Goal: Transaction & Acquisition: Purchase product/service

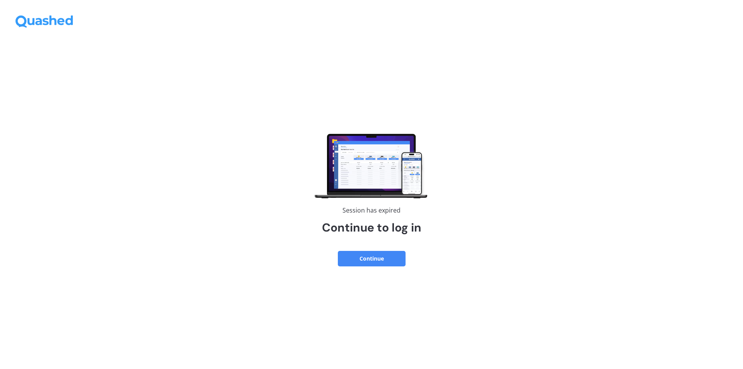
click at [367, 258] on button "Continue" at bounding box center [372, 258] width 68 height 15
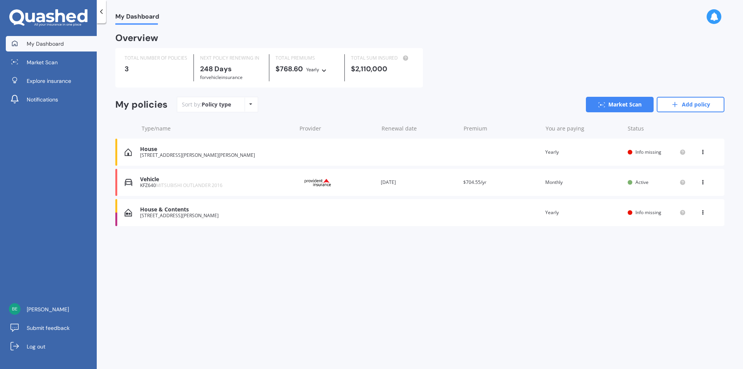
click at [702, 182] on icon at bounding box center [702, 180] width 5 height 5
click at [464, 88] on div "Overview TOTAL NUMBER OF POLICIES 3 NEXT POLICY RENEWING IN 248 Days for Vehicl…" at bounding box center [419, 139] width 609 height 210
click at [34, 63] on span "Market Scan" at bounding box center [42, 62] width 31 height 8
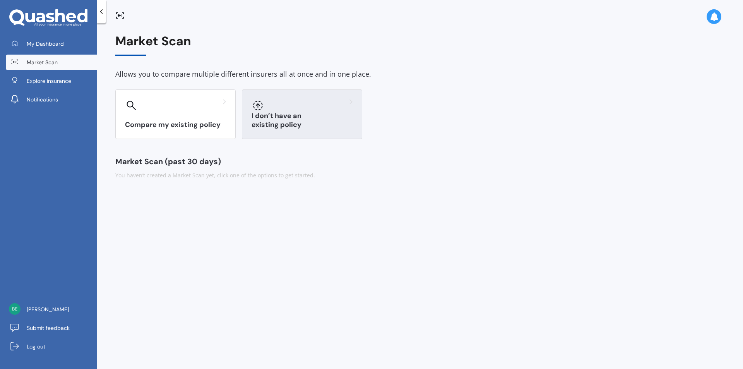
click at [303, 129] on h3 "I don’t have an existing policy" at bounding box center [301, 120] width 101 height 18
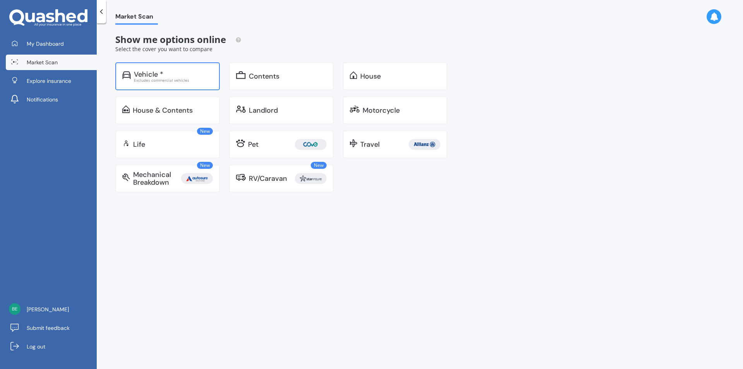
click at [151, 76] on div "Vehicle *" at bounding box center [148, 74] width 29 height 8
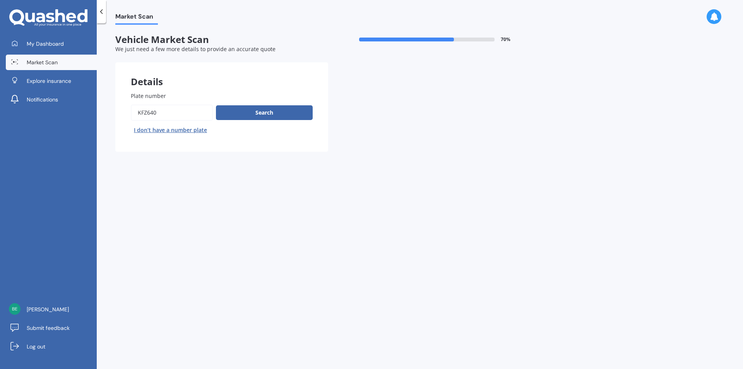
click at [160, 115] on input "Plate number" at bounding box center [172, 112] width 82 height 16
type input "K"
type input "ltg428"
click at [232, 118] on button "Search" at bounding box center [264, 112] width 97 height 15
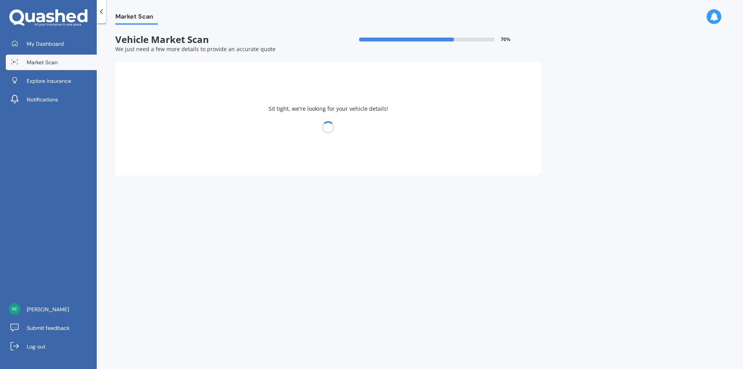
select select "JEEP"
select select "COMPASS"
select select "03"
select select "11"
select select "1979"
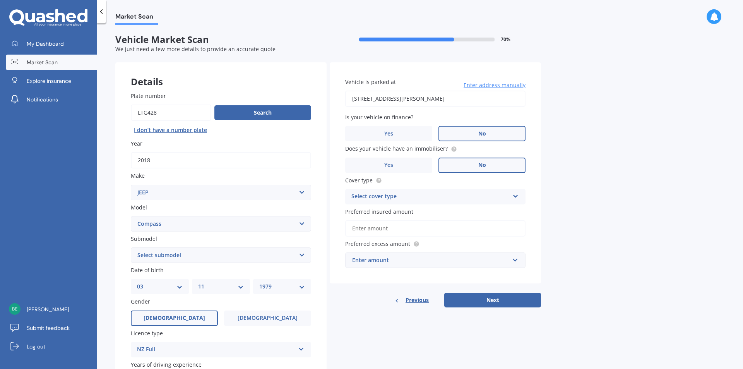
click at [420, 196] on div "Select cover type" at bounding box center [430, 196] width 158 height 9
click at [420, 196] on div "Comprehensive" at bounding box center [430, 196] width 158 height 9
click at [420, 197] on div "Select cover type" at bounding box center [432, 196] width 154 height 9
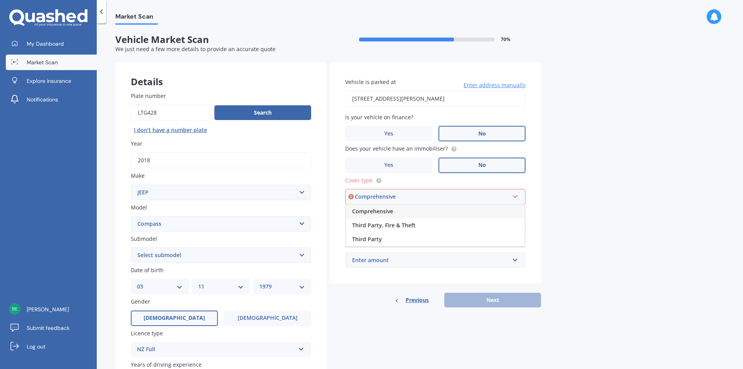
click at [373, 209] on span "Comprehensive" at bounding box center [372, 210] width 41 height 7
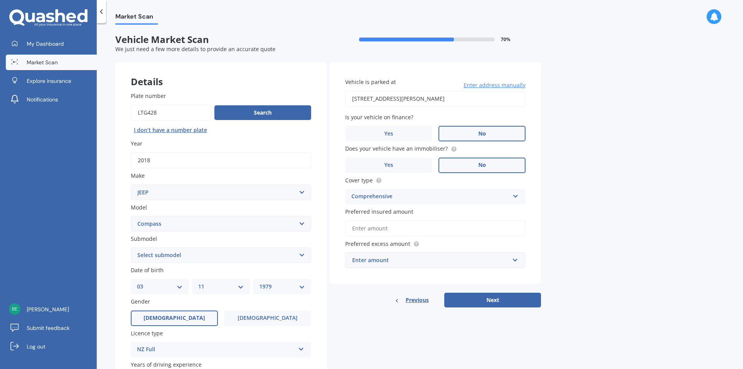
click at [367, 229] on input "Preferred insured amount" at bounding box center [435, 228] width 180 height 16
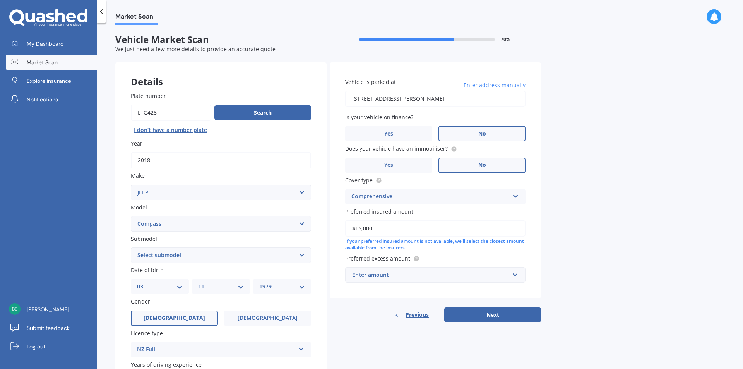
type input "$15,000"
click at [378, 277] on div "Enter amount" at bounding box center [430, 274] width 157 height 9
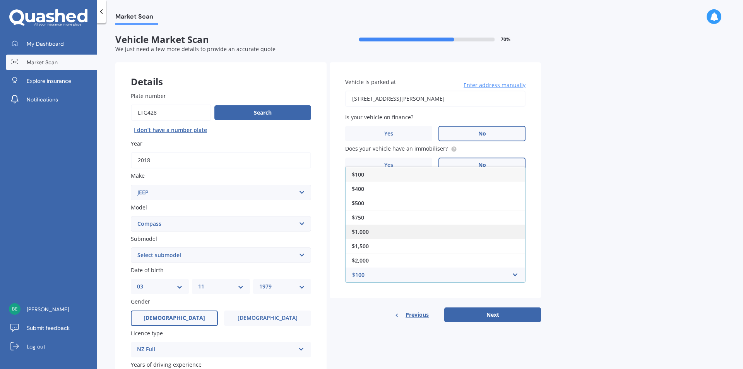
click at [362, 237] on div "$1,000" at bounding box center [435, 231] width 180 height 14
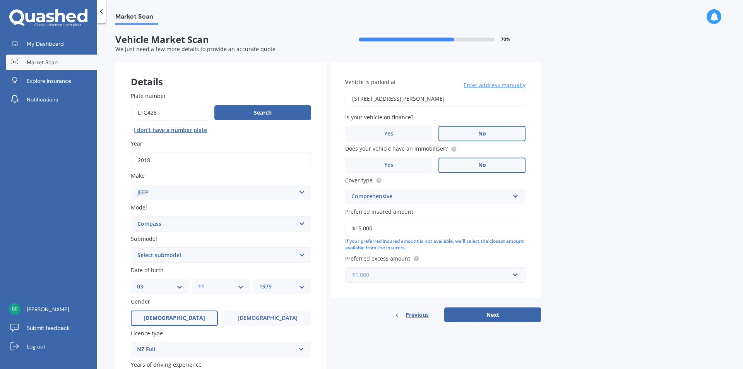
click at [375, 281] on input "text" at bounding box center [432, 274] width 173 height 15
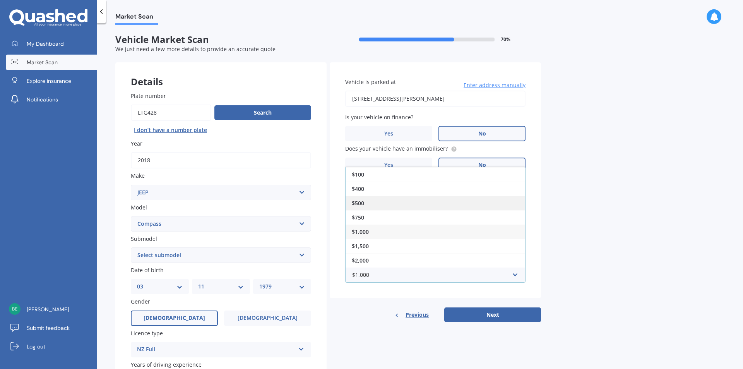
click at [361, 203] on span "$500" at bounding box center [358, 202] width 12 height 7
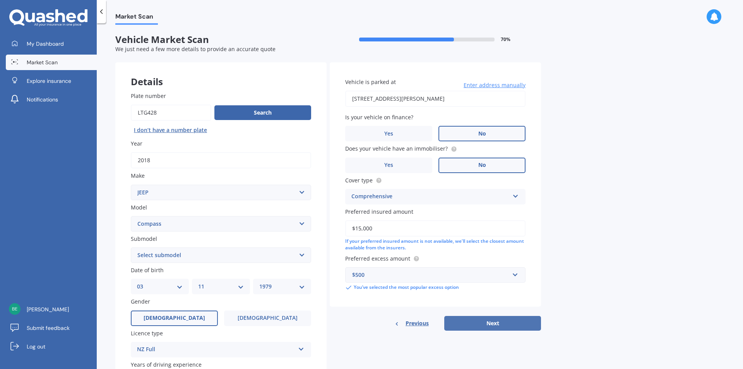
click at [453, 319] on button "Next" at bounding box center [492, 323] width 97 height 15
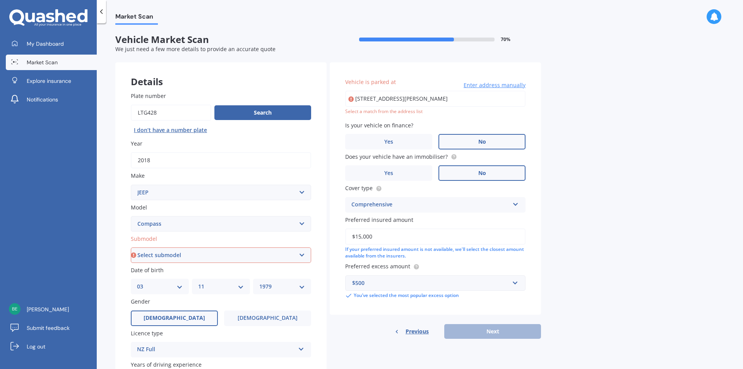
click at [244, 255] on select "Select submodel (All) 2.0 Turbo Diesel 4WD Sport" at bounding box center [221, 254] width 180 height 15
click at [203, 257] on select "Select submodel (All) 2.0 Turbo Diesel 4WD Sport" at bounding box center [221, 254] width 180 height 15
select select "(ALL)"
click at [131, 247] on select "Select submodel (All) 2.0 Turbo Diesel 4WD Sport" at bounding box center [221, 254] width 180 height 15
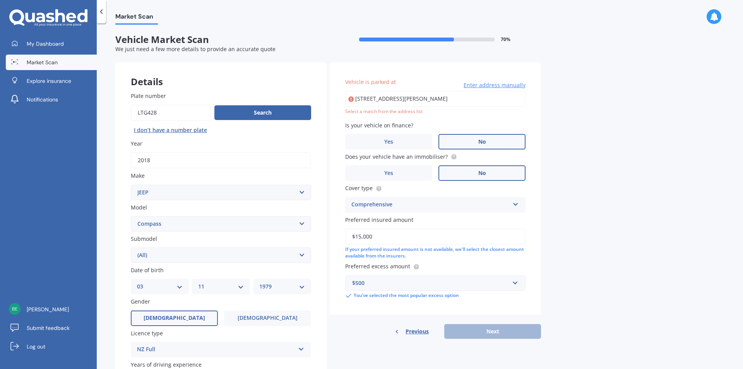
type input "44 Tresillian Avenue, Marybank, Nelson 7010"
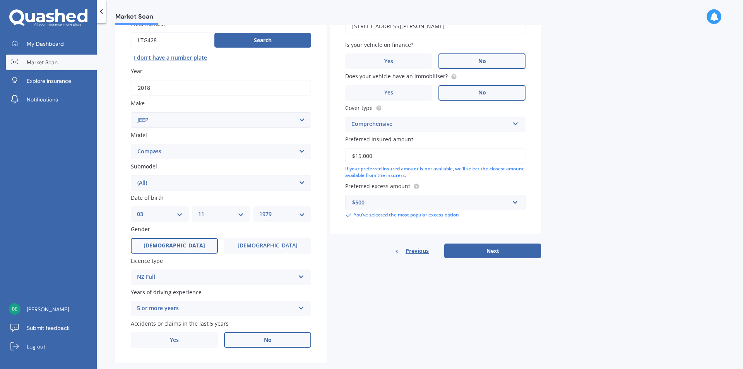
scroll to position [87, 0]
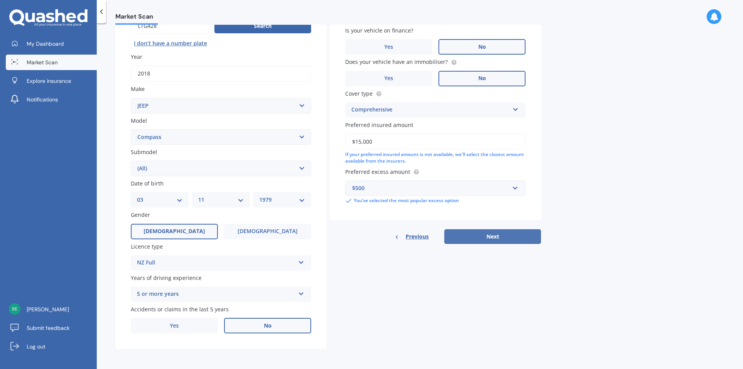
click at [479, 233] on button "Next" at bounding box center [492, 236] width 97 height 15
select select "03"
select select "11"
select select "1979"
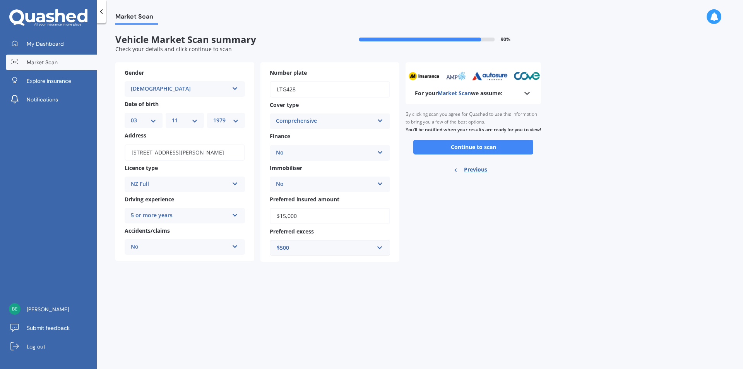
scroll to position [0, 0]
click at [475, 154] on button "Continue to scan" at bounding box center [473, 147] width 120 height 15
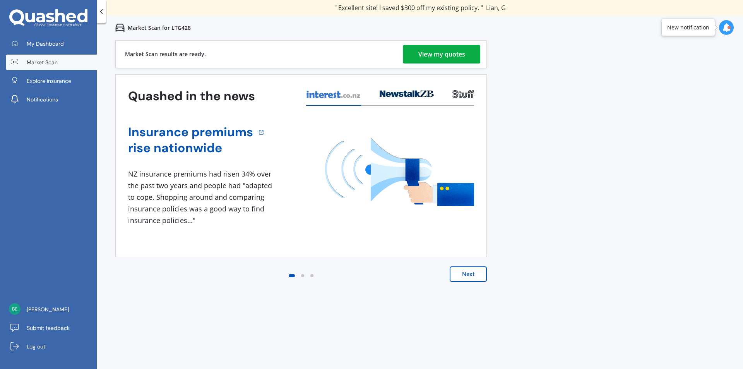
click at [433, 58] on div "View my quotes" at bounding box center [441, 54] width 47 height 19
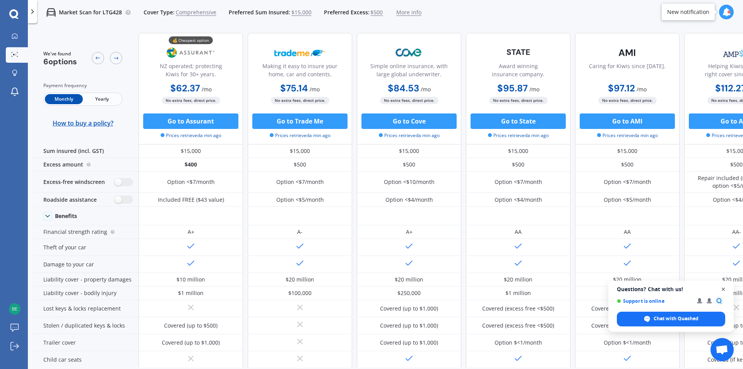
click at [723, 289] on span "Close chat" at bounding box center [723, 289] width 10 height 10
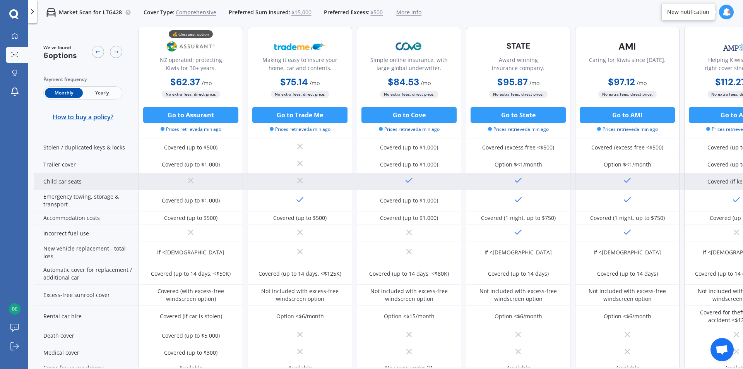
scroll to position [67, 0]
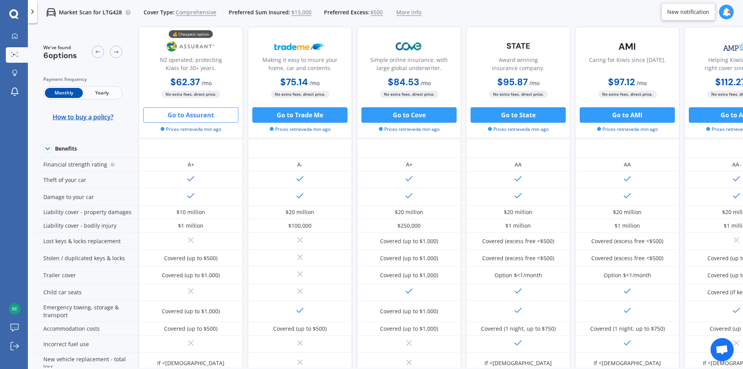
click at [215, 115] on button "Go to Assurant" at bounding box center [190, 114] width 95 height 15
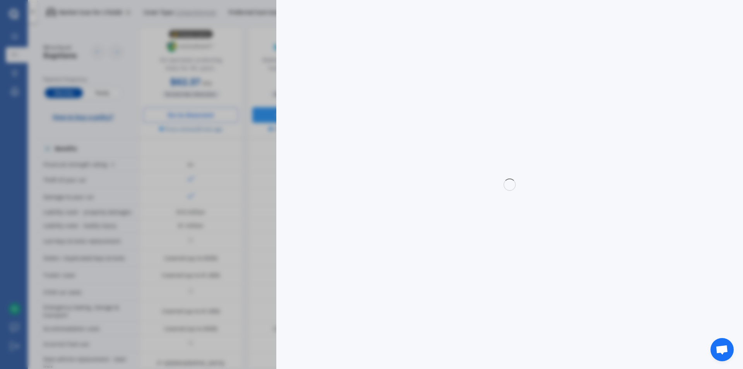
select select "Monthly"
select select "full"
select select "0"
select select "Nelson"
select select "JEEP"
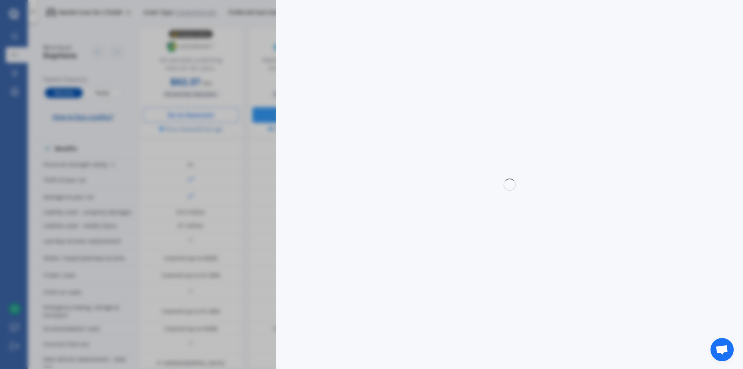
select select "COMPASS"
select select "(ALL)"
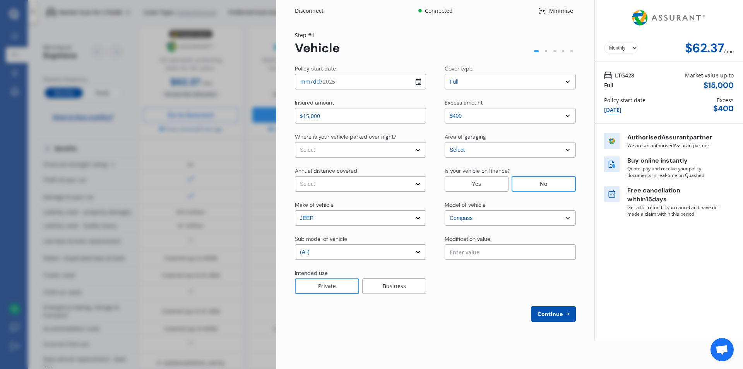
click at [333, 153] on select "Select In a garage On own property On street or road" at bounding box center [360, 149] width 131 height 15
click at [417, 150] on select "Select In a garage On own property On street or road" at bounding box center [360, 149] width 131 height 15
click at [419, 149] on select "Select In a garage On own property On street or road" at bounding box center [360, 149] width 131 height 15
select select "On own property"
click at [295, 142] on select "Select In a garage On own property On street or road" at bounding box center [360, 149] width 131 height 15
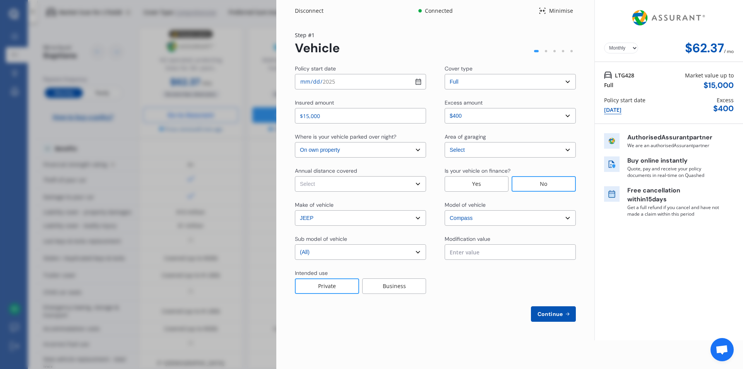
click at [328, 180] on select "Select Low (less than 15,000km per year) Average (15,000-30,000km per year) Hig…" at bounding box center [360, 183] width 131 height 15
click at [295, 176] on select "Select Low (less than 15,000km per year) Average (15,000-30,000km per year) Hig…" at bounding box center [360, 183] width 131 height 15
click at [320, 250] on select "Select sub-model (All) 2.0 Turbo Diesel 4WD Sport" at bounding box center [360, 251] width 131 height 15
click at [327, 230] on div "Policy start date 2025-09-27 Cover type Select cover type 3rd Party Full Insure…" at bounding box center [435, 193] width 281 height 257
click at [405, 185] on select "Select Low (less than 15,000km per year) Average (15,000-30,000km per year) Hig…" at bounding box center [360, 183] width 131 height 15
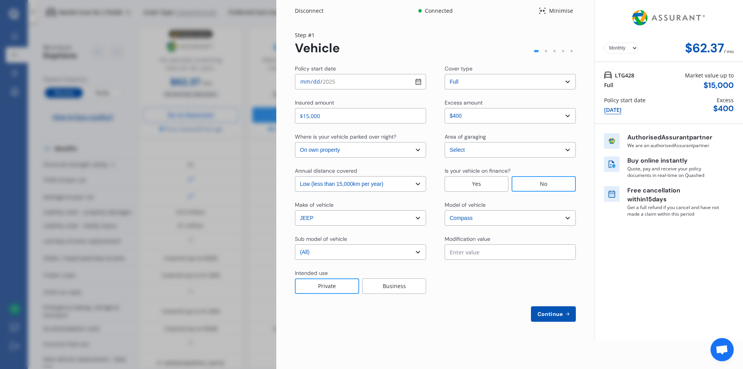
select select "20000"
click at [295, 176] on select "Select Low (less than 15,000km per year) Average (15,000-30,000km per year) Hig…" at bounding box center [360, 183] width 131 height 15
drag, startPoint x: 475, startPoint y: 275, endPoint x: 504, endPoint y: 296, distance: 35.3
click at [502, 295] on div "Policy start date 2025-09-27 Cover type Select cover type 3rd Party Full Insure…" at bounding box center [435, 193] width 281 height 257
click at [545, 314] on span "Continue" at bounding box center [550, 314] width 28 height 6
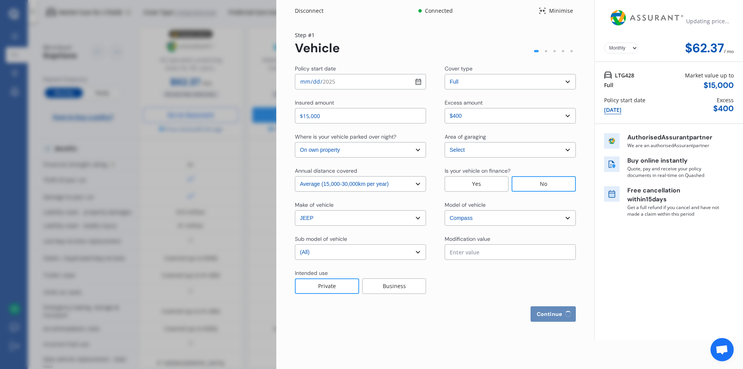
select select "Mr"
select select "03"
select select "11"
select select "1979"
select select "full"
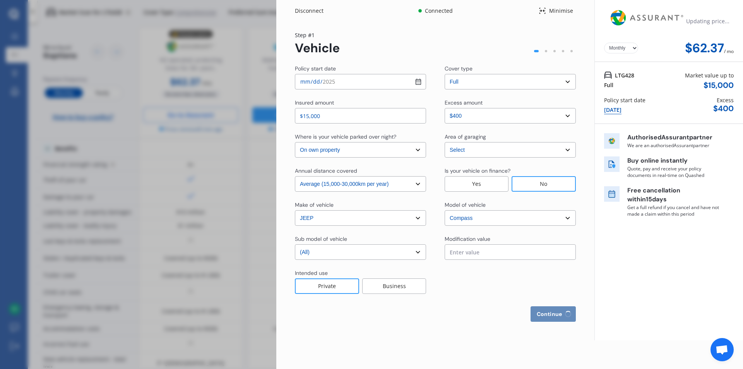
select select "more than 4 years"
select select "New Zealand"
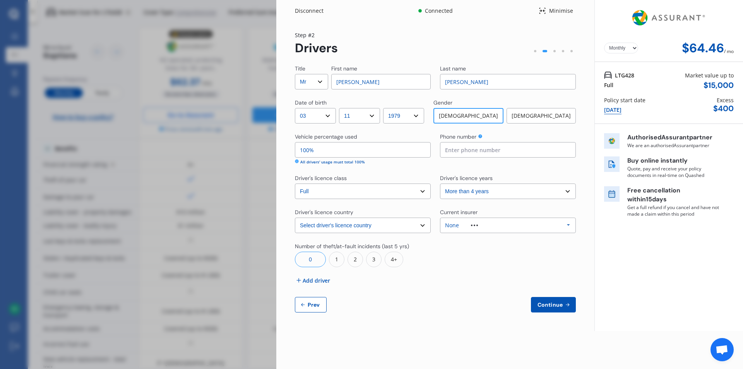
click at [310, 279] on span "Add driver" at bounding box center [316, 280] width 27 height 8
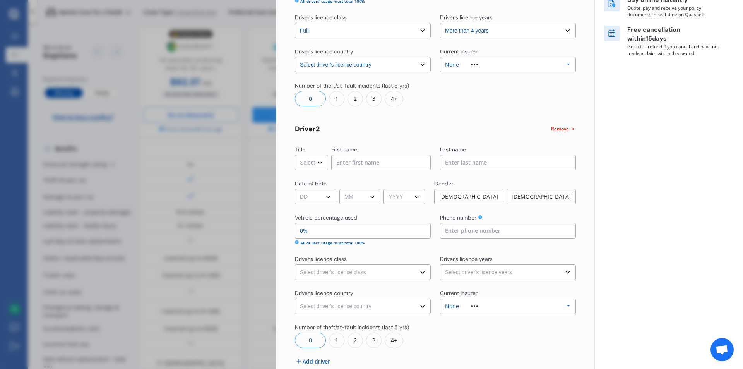
scroll to position [193, 0]
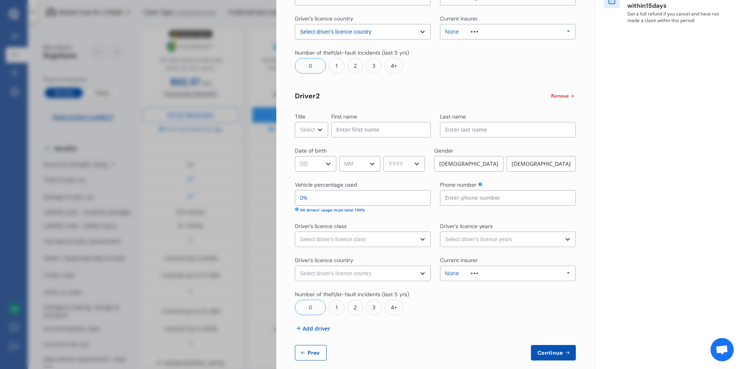
click at [316, 128] on select "Select Mr Mrs Miss Ms Dr" at bounding box center [311, 129] width 33 height 15
select select "Mrs"
click at [295, 122] on select "Select Mr Mrs Miss Ms Dr" at bounding box center [311, 129] width 33 height 15
click at [346, 125] on input at bounding box center [380, 129] width 99 height 15
type input "Danielle"
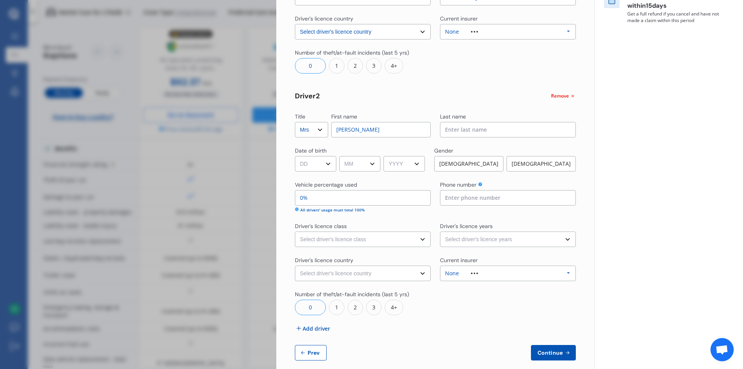
click at [463, 127] on input at bounding box center [508, 129] width 136 height 15
type input "McNaughton"
click at [330, 163] on select "DD 01 02 03 04 05 06 07 08 09 10 11 12 13 14 15 16 17 18 19 20 21 22 23 24 25 2…" at bounding box center [315, 163] width 41 height 15
select select "01"
click at [295, 156] on select "DD 01 02 03 04 05 06 07 08 09 10 11 12 13 14 15 16 17 18 19 20 21 22 23 24 25 2…" at bounding box center [315, 163] width 41 height 15
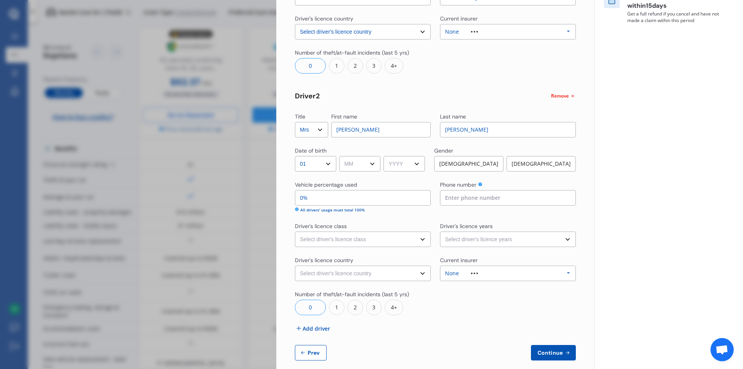
click at [376, 161] on select "MM 01 02 03 04 05 06 07 08 09 10 11 12" at bounding box center [359, 163] width 41 height 15
select select "08"
click at [340, 156] on select "MM 01 02 03 04 05 06 07 08 09 10 11 12" at bounding box center [359, 163] width 41 height 15
click at [421, 164] on select "YYYY 2009 2008 2007 2006 2005 2004 2003 2002 2001 2000 1999 1998 1997 1996 1995…" at bounding box center [403, 163] width 41 height 15
select select "1981"
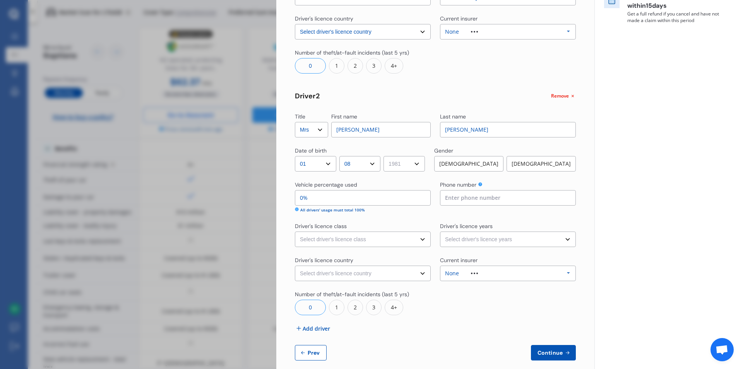
click at [386, 156] on select "YYYY 2009 2008 2007 2006 2005 2004 2003 2002 2001 2000 1999 1998 1997 1996 1995…" at bounding box center [403, 163] width 41 height 15
click at [537, 163] on div "Female" at bounding box center [540, 163] width 69 height 15
click at [380, 195] on input "0%" at bounding box center [363, 197] width 136 height 15
type input "30%"
type input "70%"
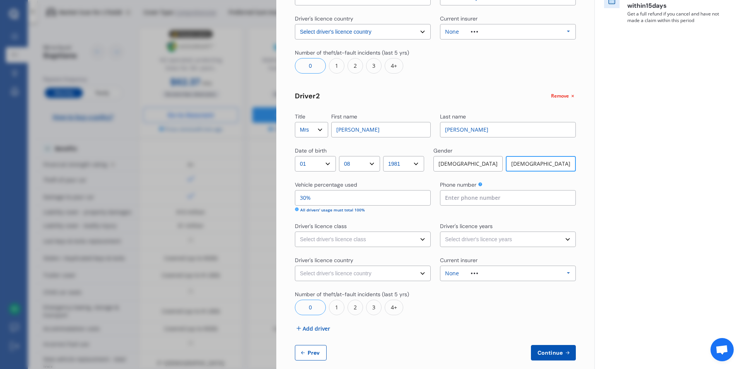
type input "30%"
click at [375, 243] on select "Select driver's licence class None Learner Restricted Full" at bounding box center [363, 238] width 136 height 15
select select "full"
click at [295, 231] on select "Select driver's licence class None Learner Restricted Full" at bounding box center [363, 238] width 136 height 15
click at [466, 240] on select "Select driver's licence years Less than 1 year 1-2 years 2-4 years More than 4 …" at bounding box center [508, 238] width 136 height 15
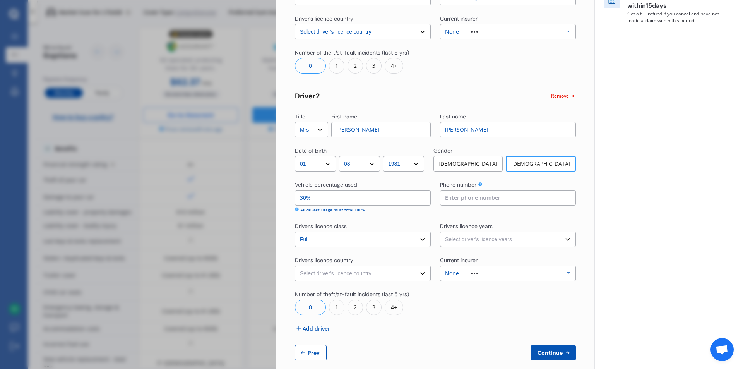
select select "more than 4 years"
click at [440, 231] on select "Select driver's licence years Less than 1 year 1-2 years 2-4 years More than 4 …" at bounding box center [508, 238] width 136 height 15
click at [422, 274] on select "Select driver's licence country New Zealand Australia Canada Japan Singapore So…" at bounding box center [363, 272] width 136 height 15
select select "New Zealand"
click at [295, 265] on select "Select driver's licence country New Zealand Australia Canada Japan Singapore So…" at bounding box center [363, 272] width 136 height 15
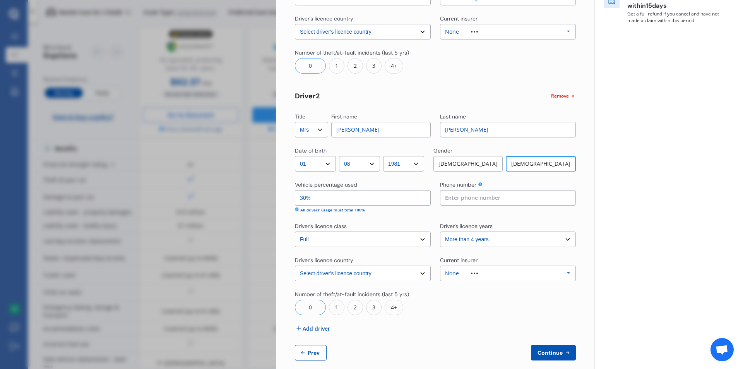
click at [557, 274] on div "None Allianz AAI AMI IAG - NZI/State Lumley Vero Unknown Other Insurer None Pro…" at bounding box center [508, 272] width 136 height 15
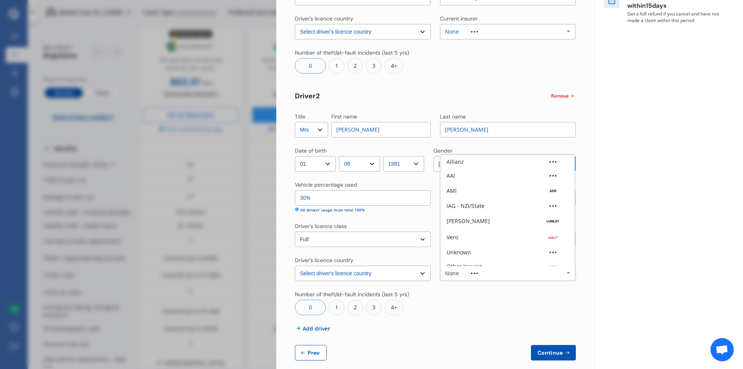
scroll to position [21, 0]
click at [543, 217] on img at bounding box center [553, 216] width 21 height 8
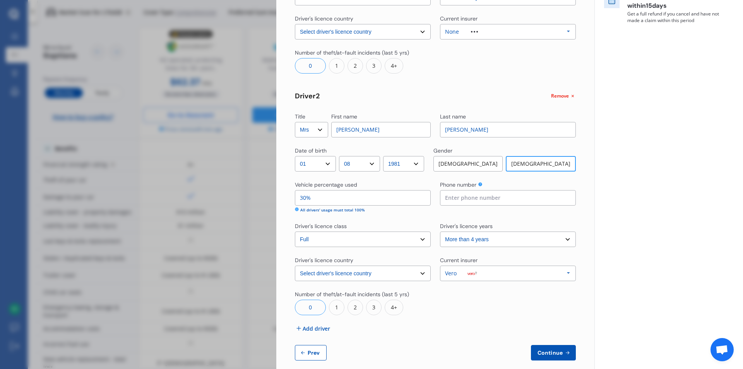
scroll to position [203, 0]
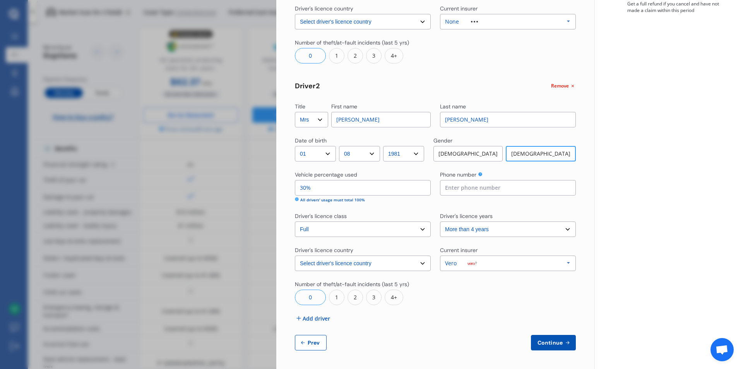
click at [536, 340] on span "Continue" at bounding box center [550, 342] width 28 height 6
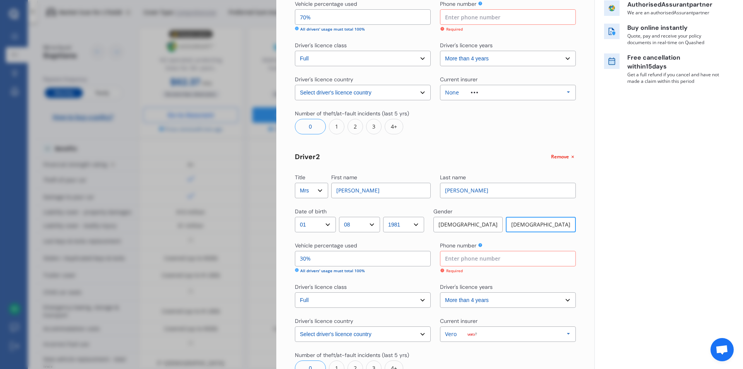
click at [498, 15] on input at bounding box center [508, 16] width 136 height 15
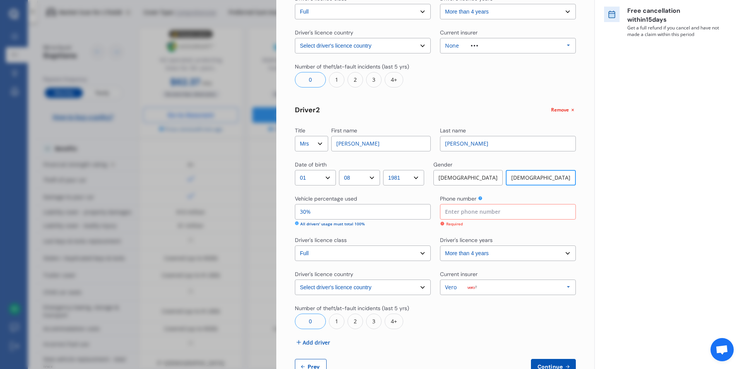
scroll to position [203, 0]
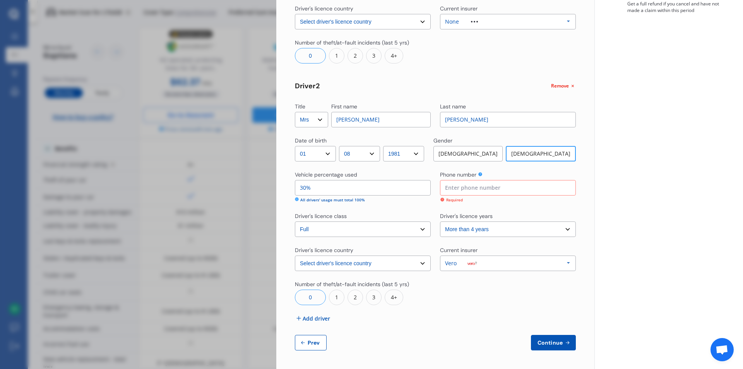
type input "021360451"
click at [493, 190] on input at bounding box center [508, 187] width 136 height 15
type input "0221836272"
click at [552, 345] on span "Continue" at bounding box center [550, 342] width 28 height 6
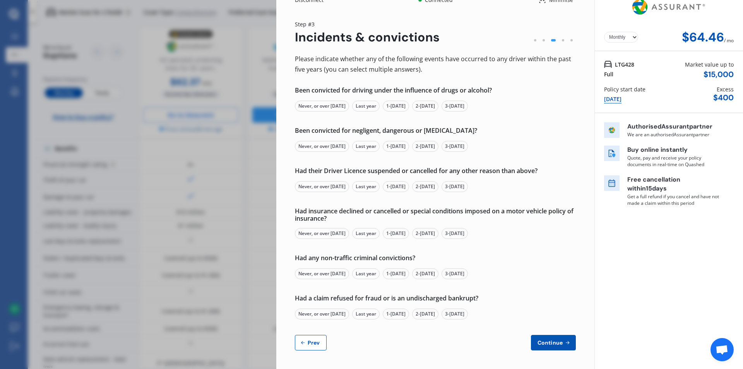
scroll to position [0, 0]
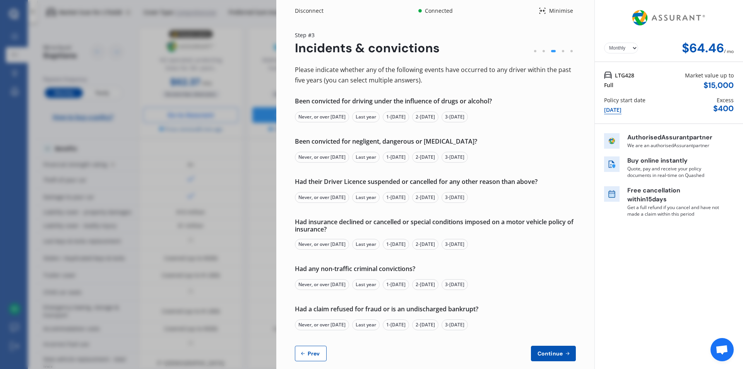
click at [311, 115] on div "Never, or over 5 yrs ago" at bounding box center [322, 116] width 54 height 11
click at [313, 156] on div "Never, or over 5 yrs ago" at bounding box center [322, 157] width 54 height 11
click at [308, 194] on div "Never, or over 5 yrs ago" at bounding box center [322, 197] width 54 height 11
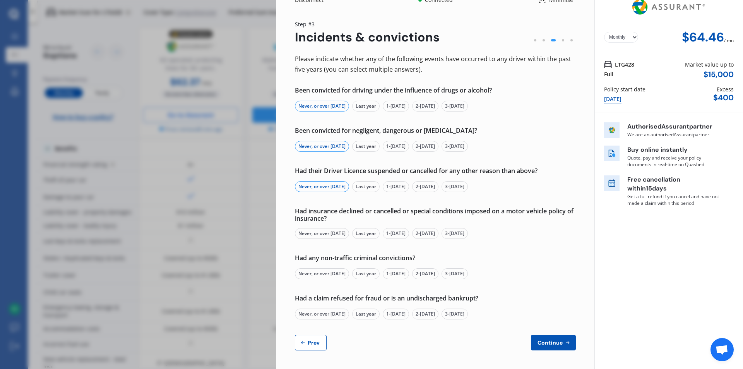
click at [307, 234] on div "Never, or over 5 yrs ago" at bounding box center [322, 233] width 54 height 11
click at [307, 274] on div "Never, or over 5 yrs ago" at bounding box center [322, 273] width 54 height 11
click at [305, 314] on div "Never, or over 5 yrs ago" at bounding box center [322, 313] width 54 height 11
click at [546, 343] on span "Continue" at bounding box center [550, 342] width 28 height 6
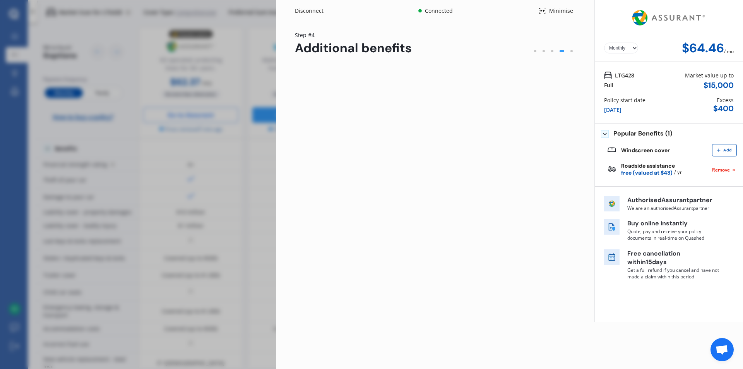
scroll to position [0, 0]
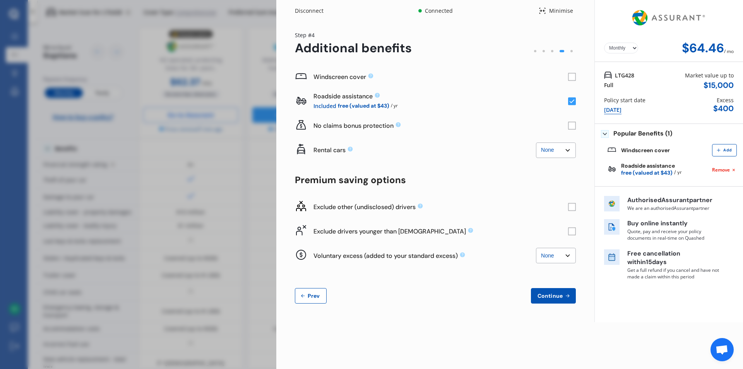
click at [571, 75] on rect at bounding box center [572, 77] width 8 height 8
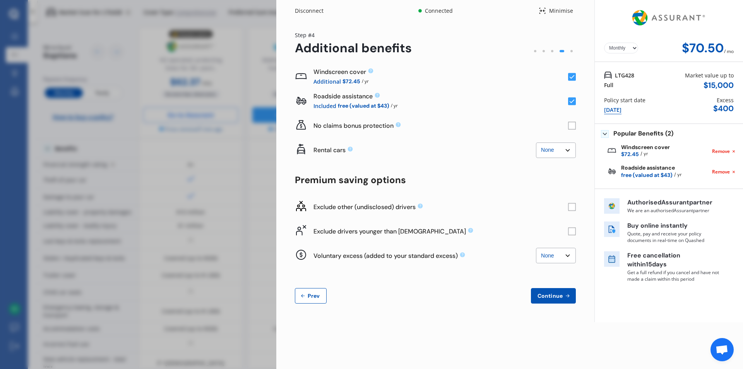
click at [569, 208] on rect at bounding box center [572, 207] width 8 height 8
click at [569, 209] on rect at bounding box center [572, 207] width 8 height 8
click at [570, 231] on rect at bounding box center [572, 231] width 8 height 8
click at [551, 261] on select "None $500 $1,000" at bounding box center [556, 255] width 40 height 15
click at [536, 248] on select "None $500 $1,000" at bounding box center [556, 255] width 40 height 15
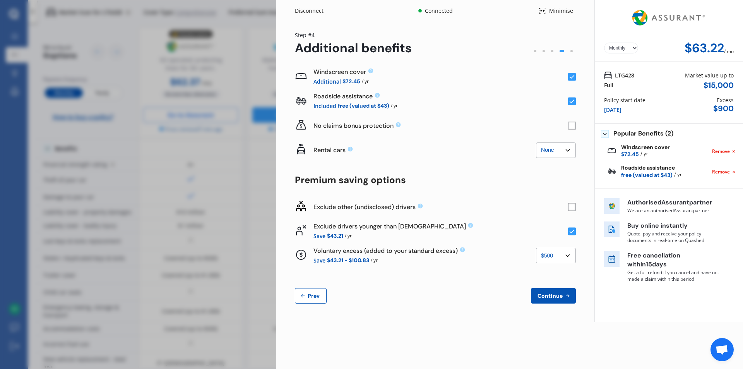
click at [549, 258] on select "None $500 $1,000" at bounding box center [556, 255] width 40 height 15
select select "0"
click at [536, 248] on select "None $500 $1,000" at bounding box center [556, 255] width 40 height 15
click at [552, 296] on span "Continue" at bounding box center [550, 295] width 28 height 6
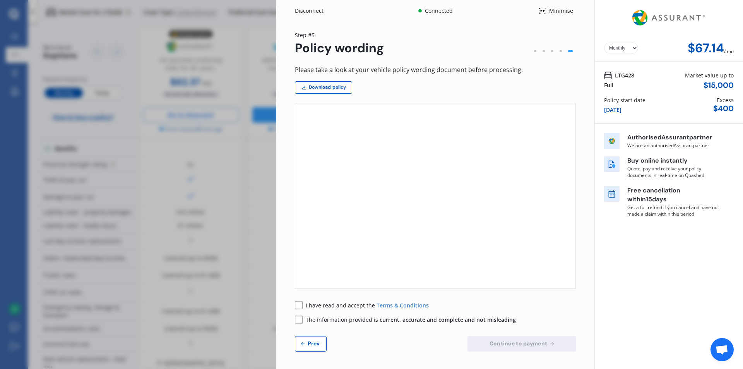
click at [299, 303] on rect at bounding box center [299, 305] width 8 height 8
click at [299, 320] on rect at bounding box center [299, 319] width 8 height 8
click at [482, 345] on button "Continue to payment" at bounding box center [521, 343] width 108 height 15
